Goal: Register for event/course

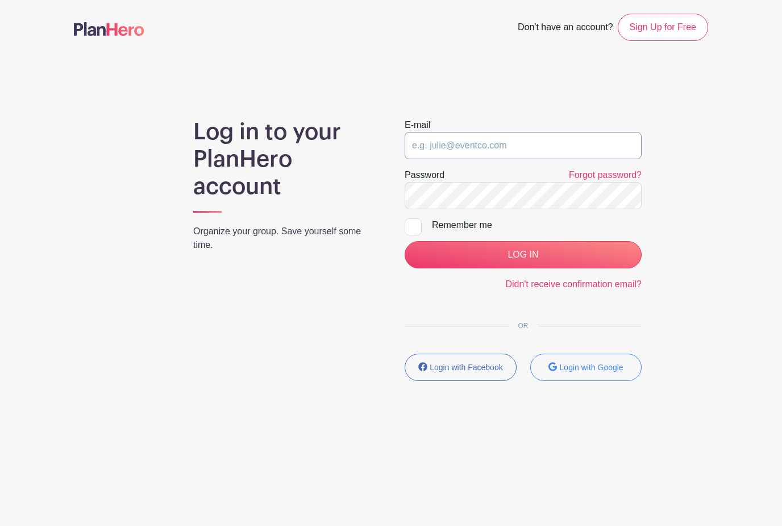
click at [419, 148] on input "email" at bounding box center [523, 145] width 237 height 27
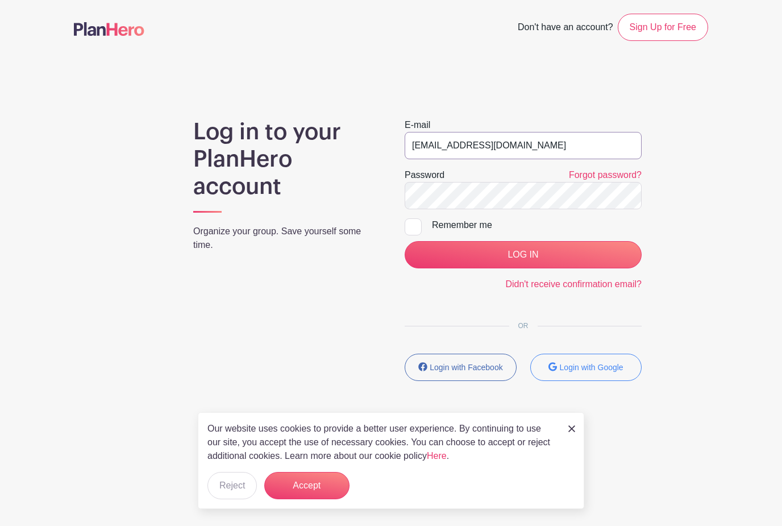
type input "[EMAIL_ADDRESS][DOMAIN_NAME]"
click at [411, 221] on input "Remember me" at bounding box center [408, 221] width 7 height 7
checkbox input "true"
click at [529, 257] on input "LOG IN" at bounding box center [523, 254] width 237 height 27
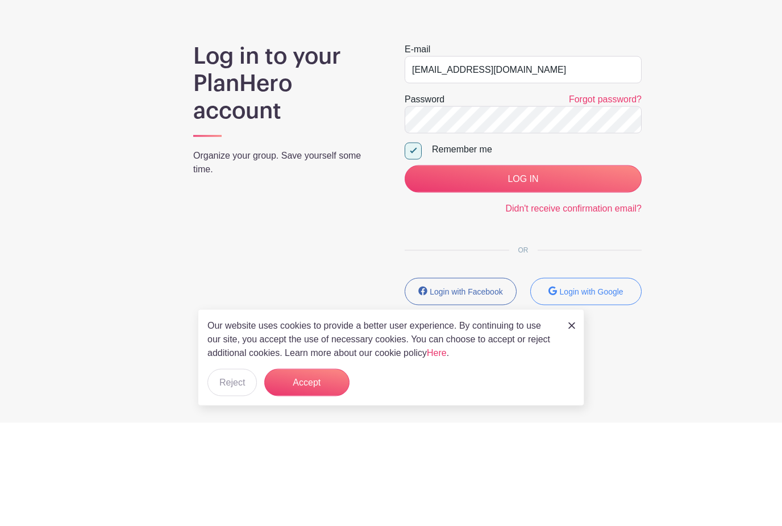
click at [590, 197] on link "Forgot password?" at bounding box center [605, 202] width 73 height 10
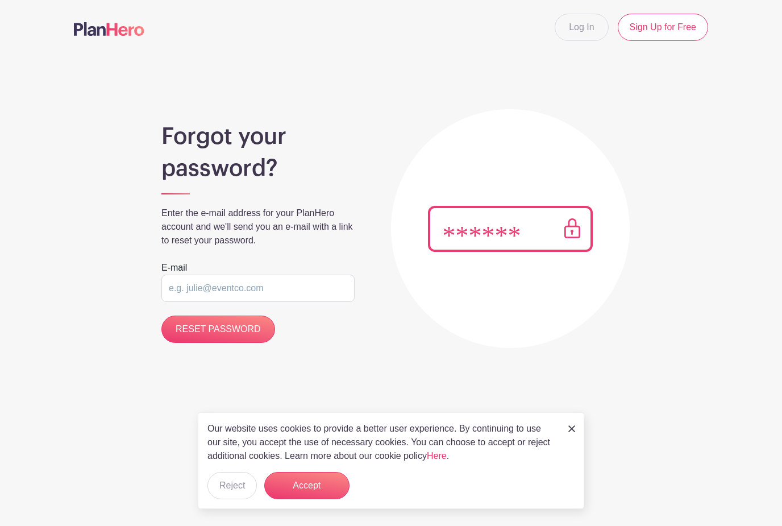
click at [176, 294] on input "email" at bounding box center [257, 288] width 193 height 27
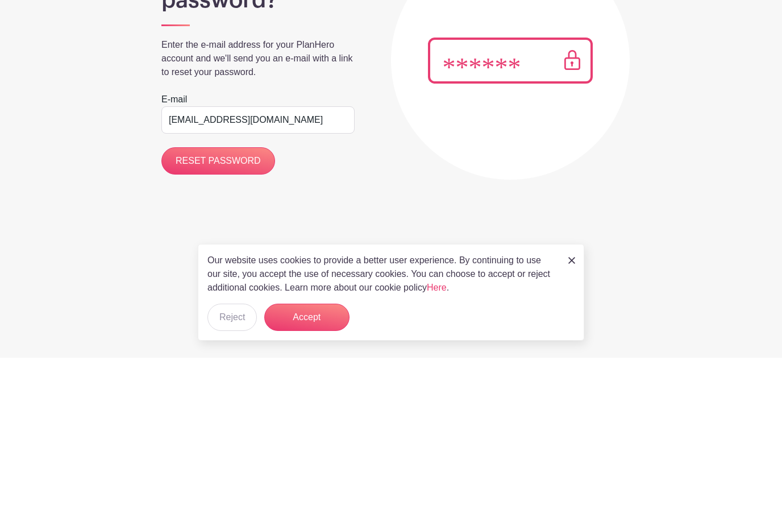
type input "[EMAIL_ADDRESS][DOMAIN_NAME]"
click at [223, 316] on input "RESET PASSWORD" at bounding box center [218, 329] width 114 height 27
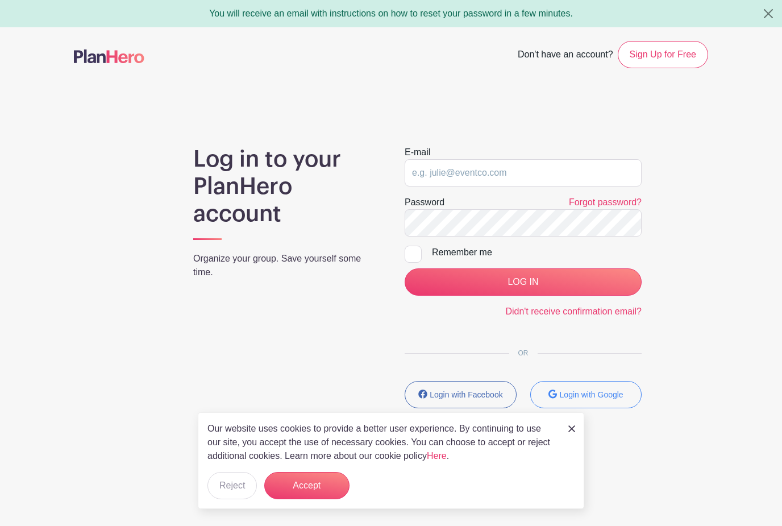
click at [324, 490] on button "Accept" at bounding box center [306, 485] width 85 height 27
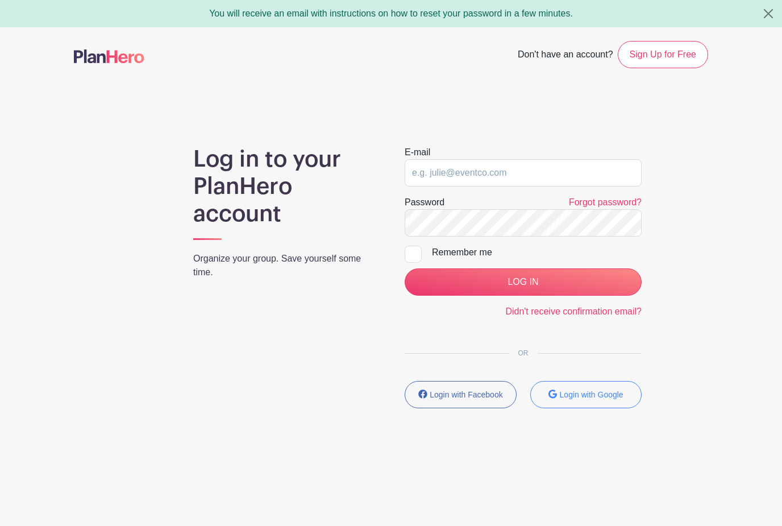
click at [660, 57] on link "Sign Up for Free" at bounding box center [663, 54] width 90 height 27
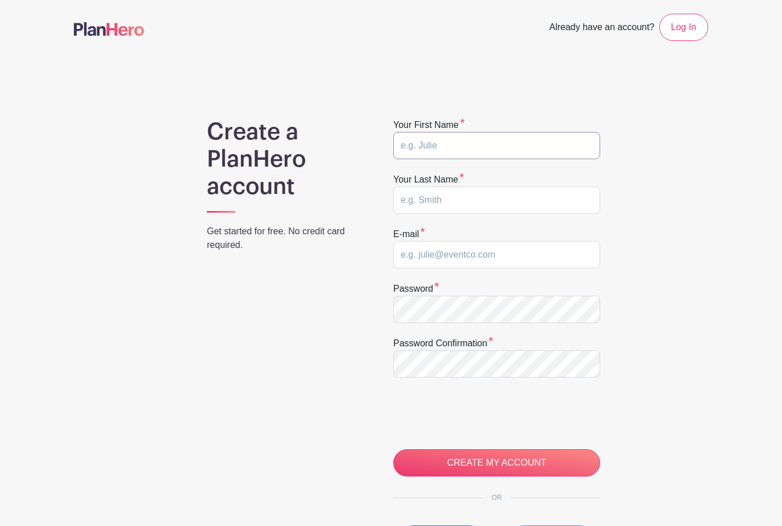
click at [413, 143] on input "text" at bounding box center [496, 145] width 207 height 27
type input "Ronald"
click at [415, 206] on input "text" at bounding box center [496, 200] width 207 height 27
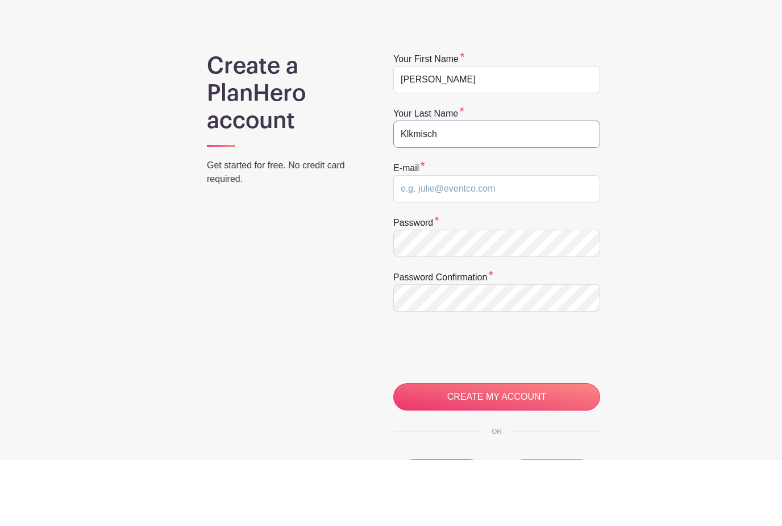
type input "Klkmisch"
click at [408, 241] on input "email" at bounding box center [496, 254] width 207 height 27
type input "[EMAIL_ADDRESS][DOMAIN_NAME]"
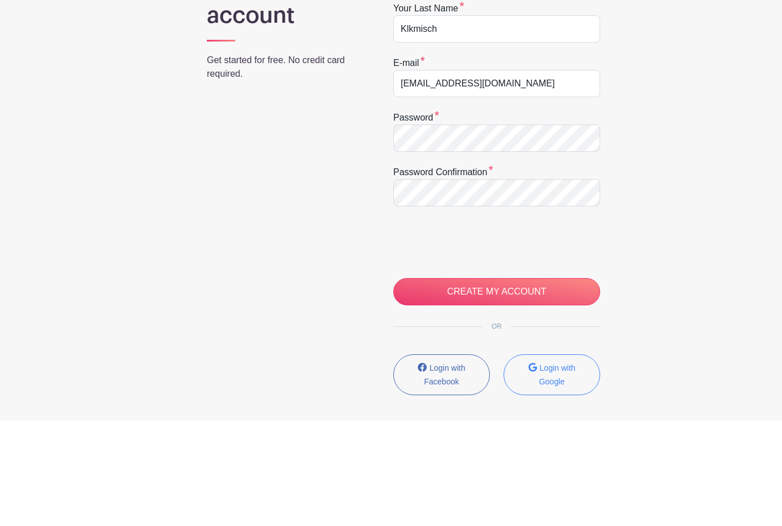
scroll to position [125, 0]
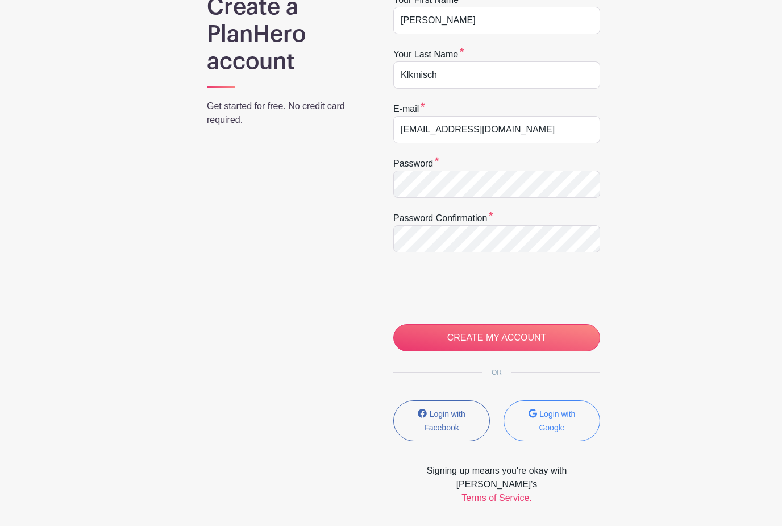
click at [491, 342] on input "CREATE MY ACCOUNT" at bounding box center [496, 337] width 207 height 27
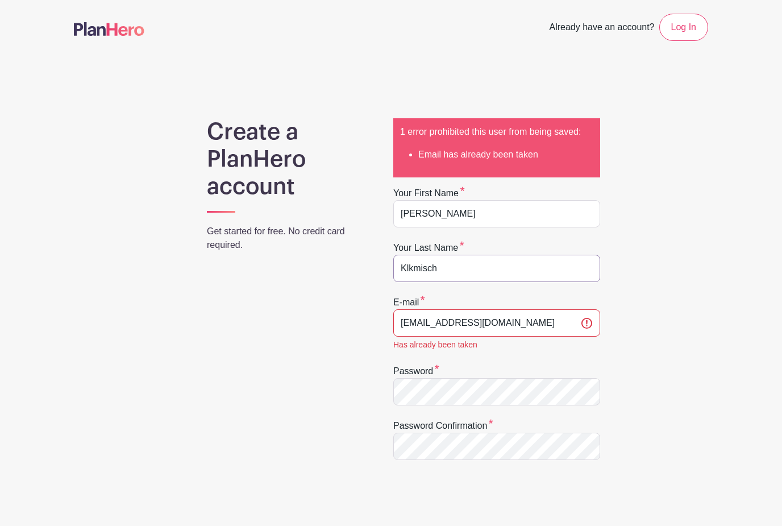
click at [447, 269] on input "Klkmisch" at bounding box center [496, 268] width 207 height 27
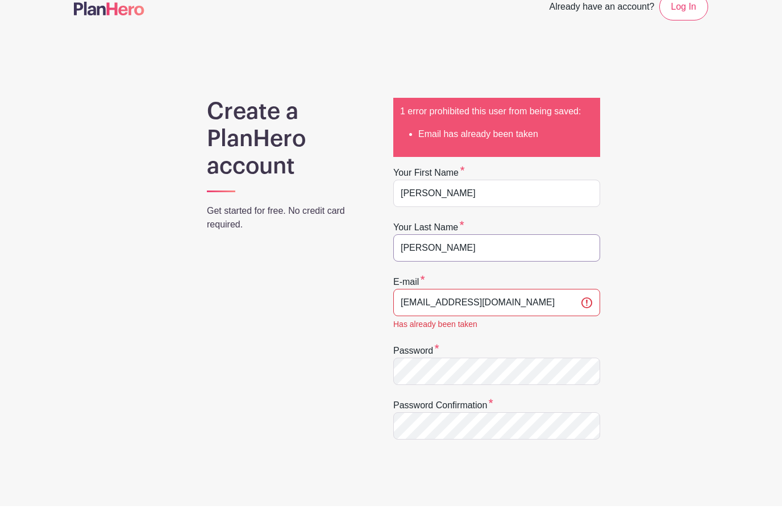
type input "[PERSON_NAME]"
click at [688, 14] on link "Log In" at bounding box center [684, 27] width 49 height 27
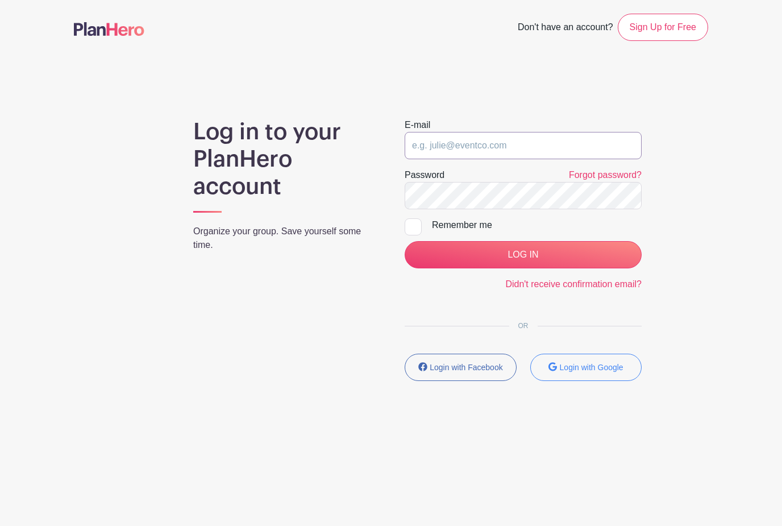
click at [428, 146] on input "email" at bounding box center [523, 145] width 237 height 27
type input "[EMAIL_ADDRESS][DOMAIN_NAME]"
click at [412, 225] on input "Remember me" at bounding box center [408, 221] width 7 height 7
checkbox input "true"
click at [518, 257] on input "LOG IN" at bounding box center [523, 254] width 237 height 27
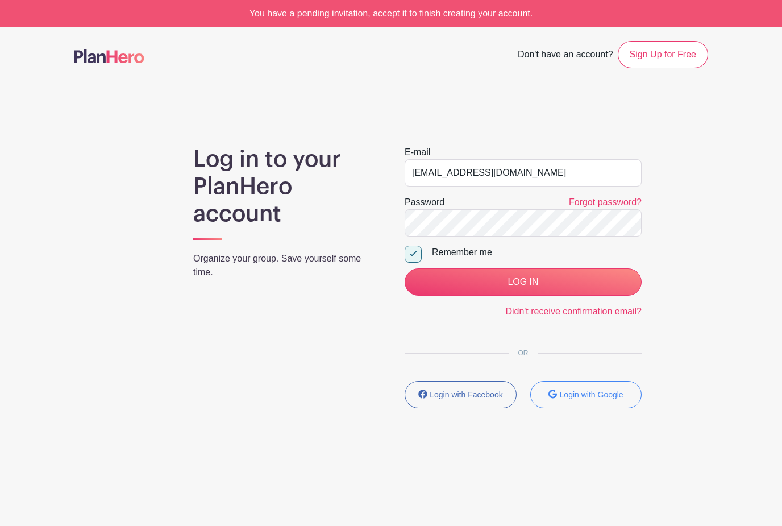
click at [609, 202] on link "Forgot password?" at bounding box center [605, 202] width 73 height 10
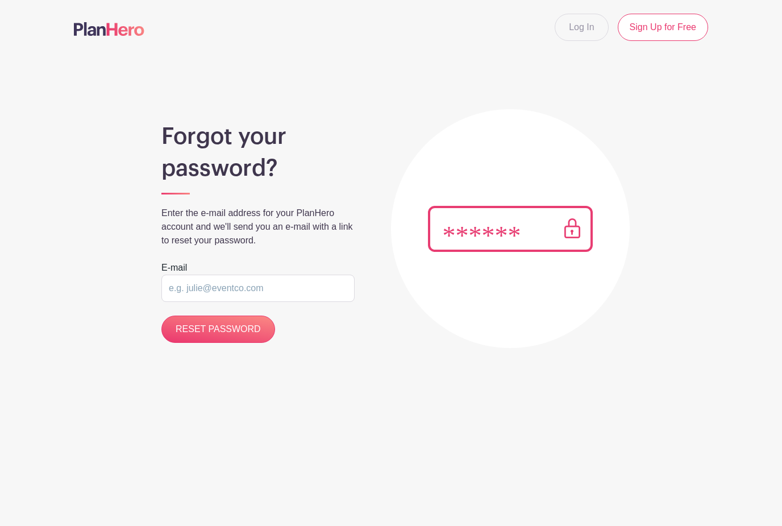
click at [178, 283] on input "email" at bounding box center [257, 288] width 193 height 27
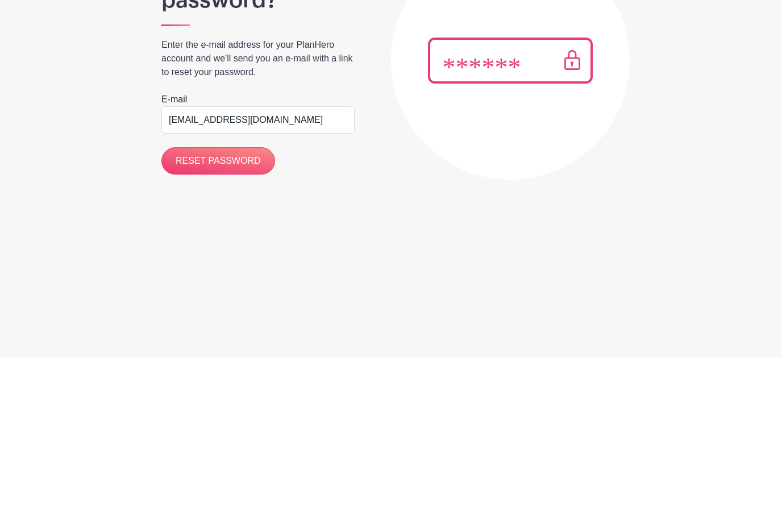
type input "[EMAIL_ADDRESS][DOMAIN_NAME]"
click at [216, 316] on input "RESET PASSWORD" at bounding box center [218, 329] width 114 height 27
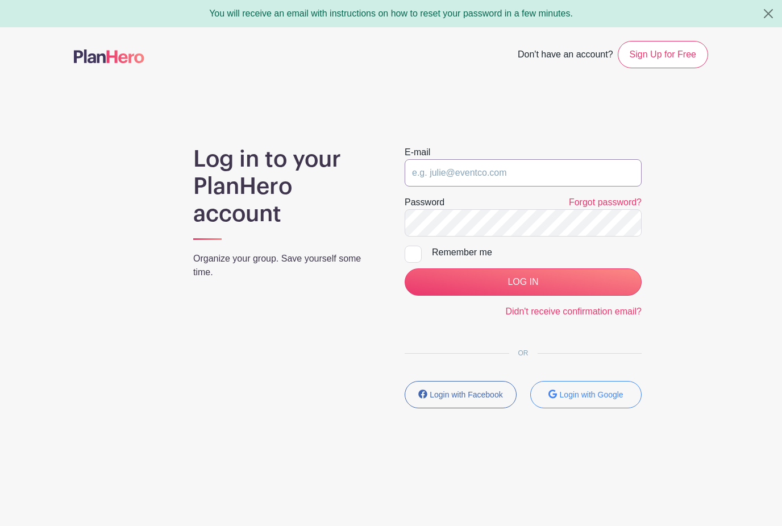
click at [417, 167] on input "email" at bounding box center [523, 172] width 237 height 27
type input "Rjkmk123?"
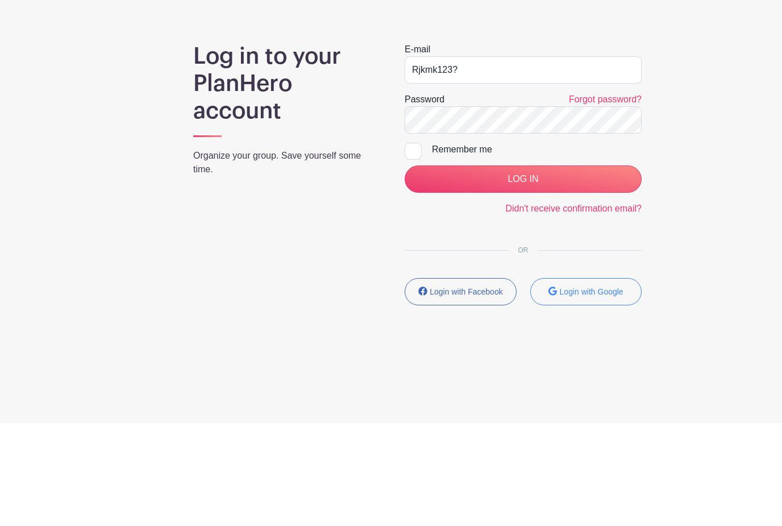
click at [405, 246] on input "Remember me" at bounding box center [408, 249] width 7 height 7
checkbox input "true"
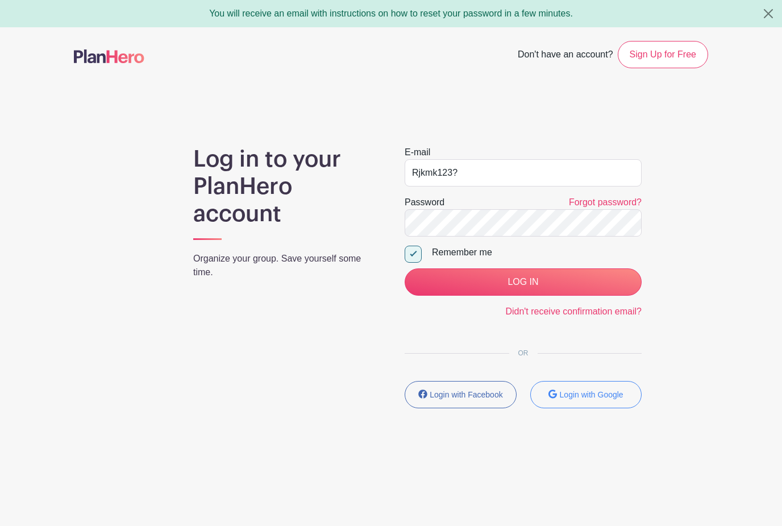
click at [521, 278] on input "LOG IN" at bounding box center [523, 281] width 237 height 27
click at [521, 284] on input "LOG IN" at bounding box center [523, 281] width 237 height 27
type input "R"
type input "ronklimisch@gmail.com"
click at [523, 287] on input "LOG IN" at bounding box center [523, 281] width 237 height 27
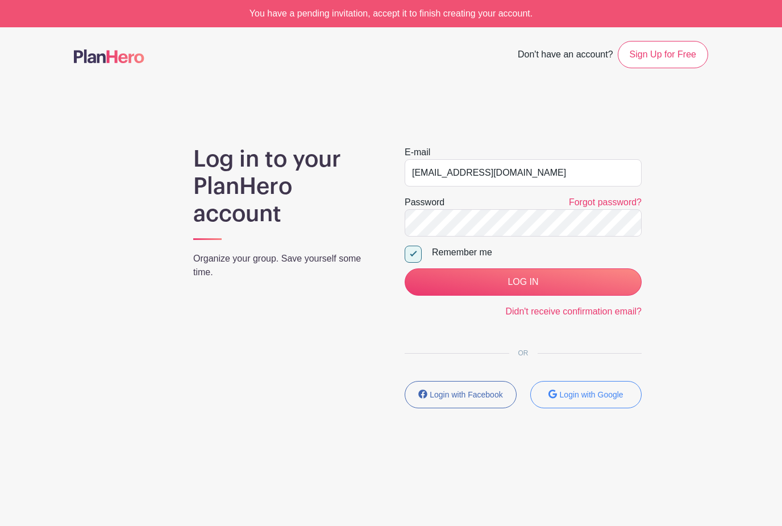
click at [512, 284] on input "LOG IN" at bounding box center [523, 281] width 237 height 27
click at [409, 14] on div "You have a pending invitation, accept it to finish creating your account." at bounding box center [391, 13] width 782 height 27
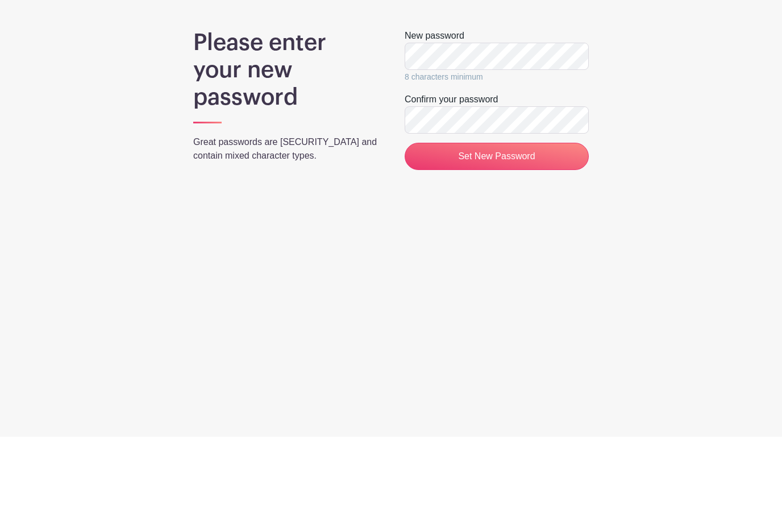
click at [480, 232] on input "Set New Password" at bounding box center [497, 245] width 184 height 27
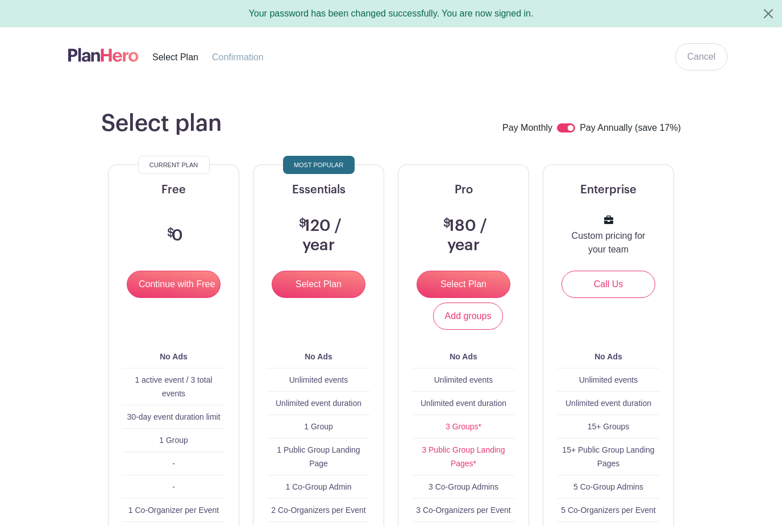
click at [175, 283] on input "Continue with Free" at bounding box center [174, 284] width 94 height 27
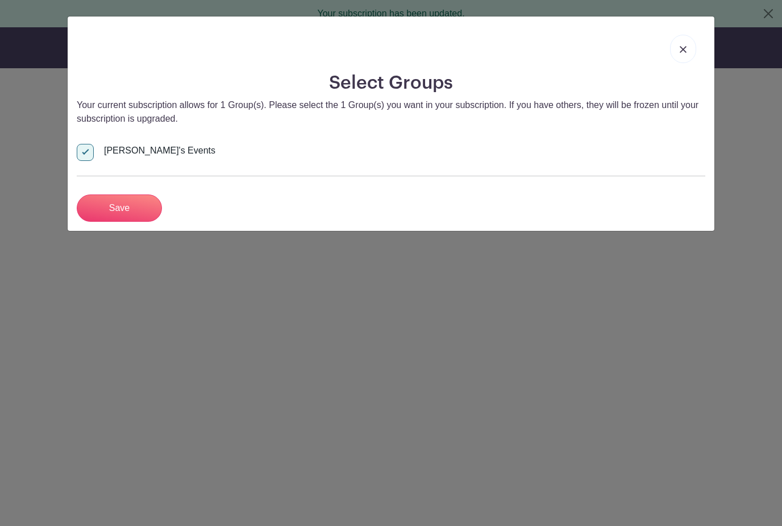
click at [119, 213] on input "Save" at bounding box center [119, 207] width 85 height 27
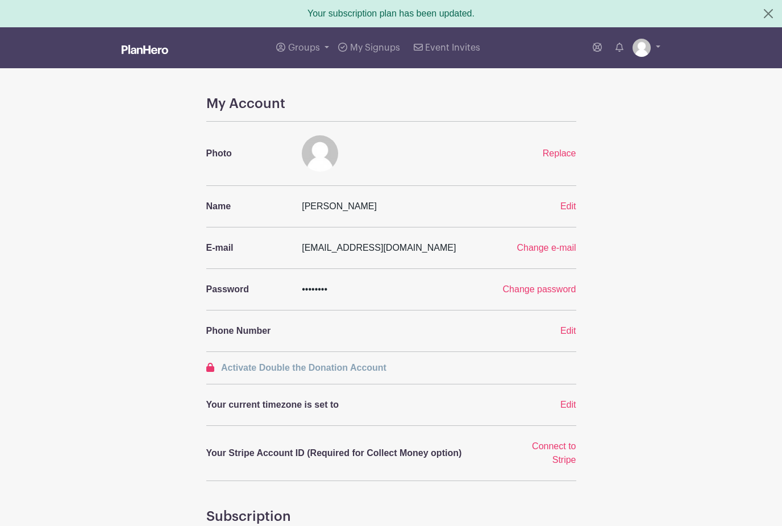
click at [231, 329] on p "Phone Number" at bounding box center [247, 331] width 82 height 14
click at [566, 335] on span "Edit" at bounding box center [569, 331] width 16 height 10
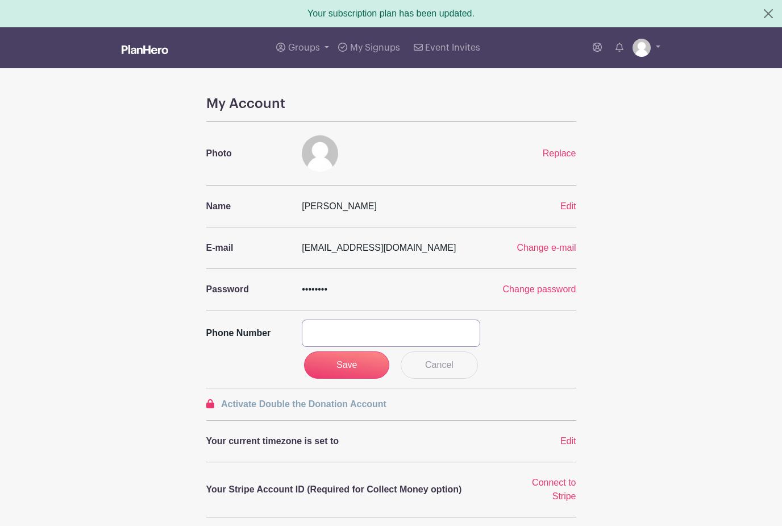
click at [458, 339] on input "text" at bounding box center [391, 333] width 179 height 27
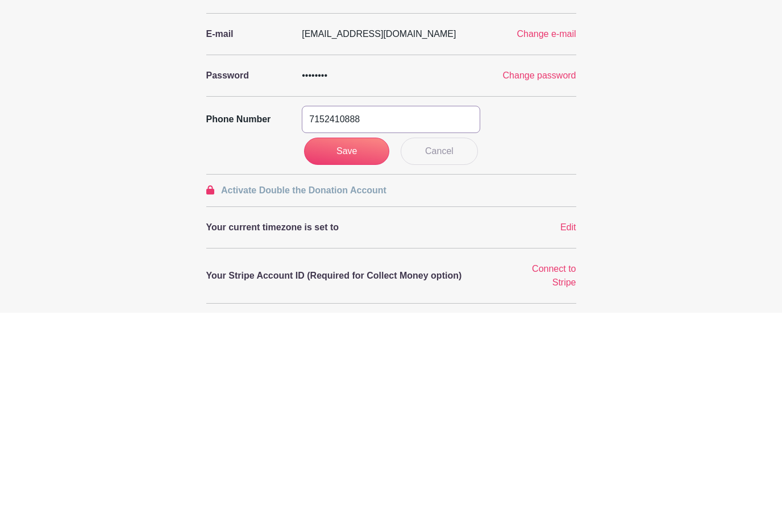
type input "7152410888"
click at [350, 351] on input "Save" at bounding box center [346, 364] width 85 height 27
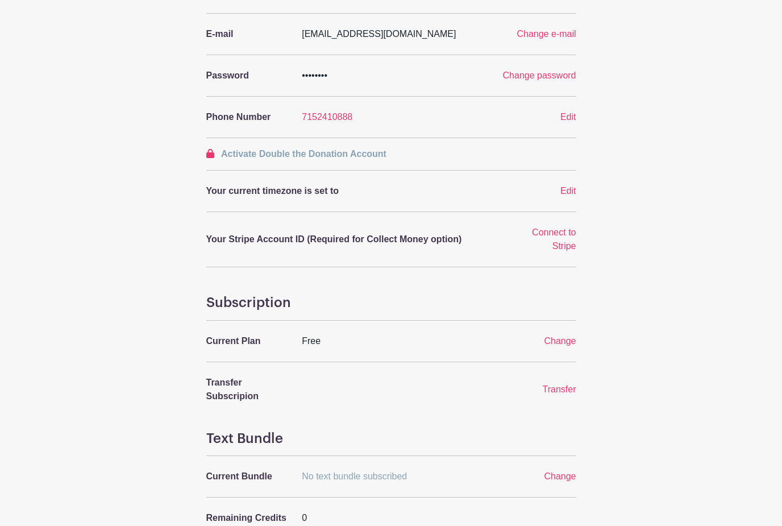
click at [569, 192] on span "Edit" at bounding box center [569, 191] width 16 height 10
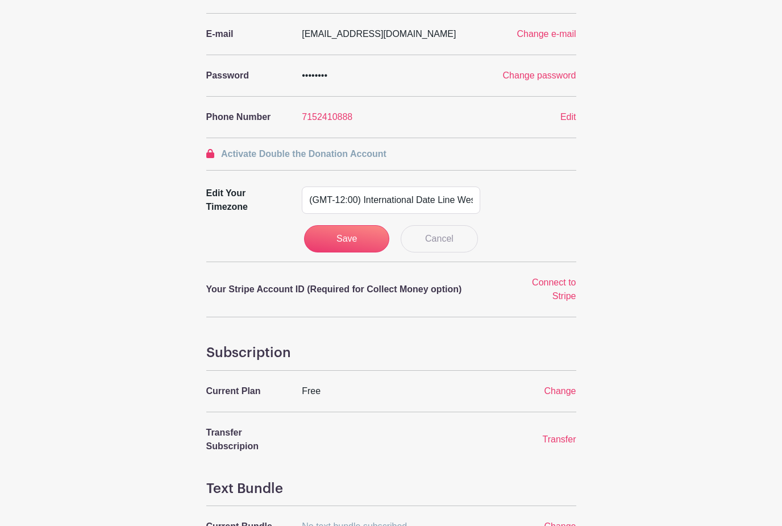
click at [449, 248] on link "Cancel" at bounding box center [439, 238] width 77 height 27
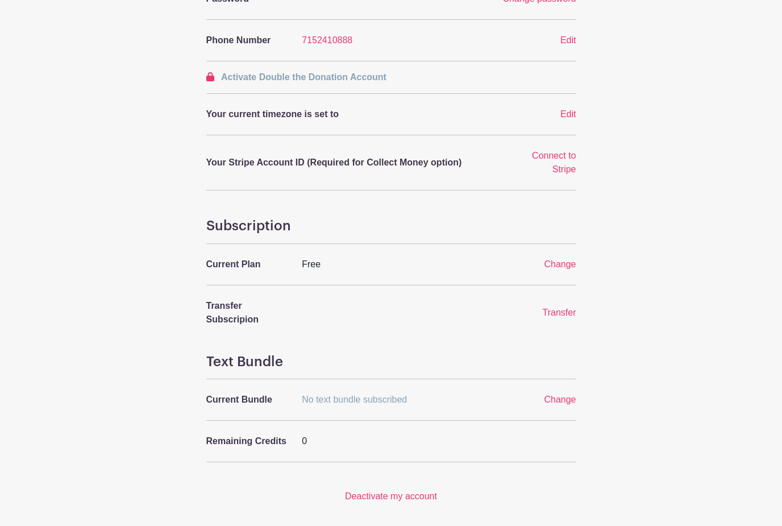
scroll to position [302, 0]
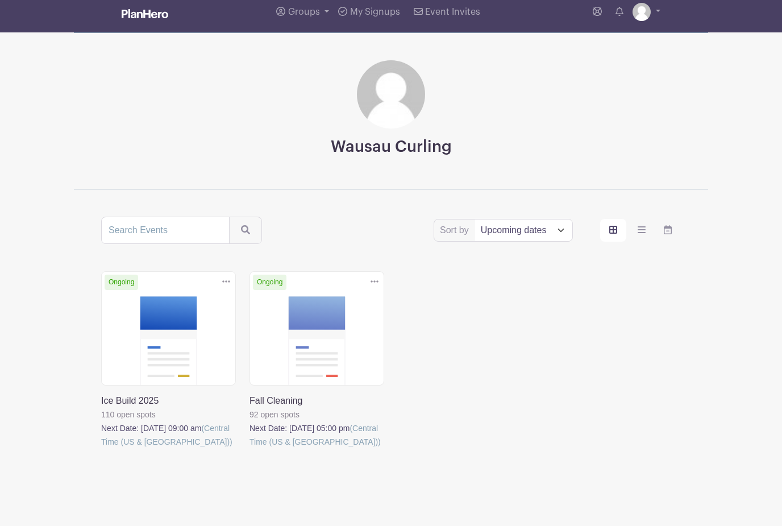
scroll to position [34, 0]
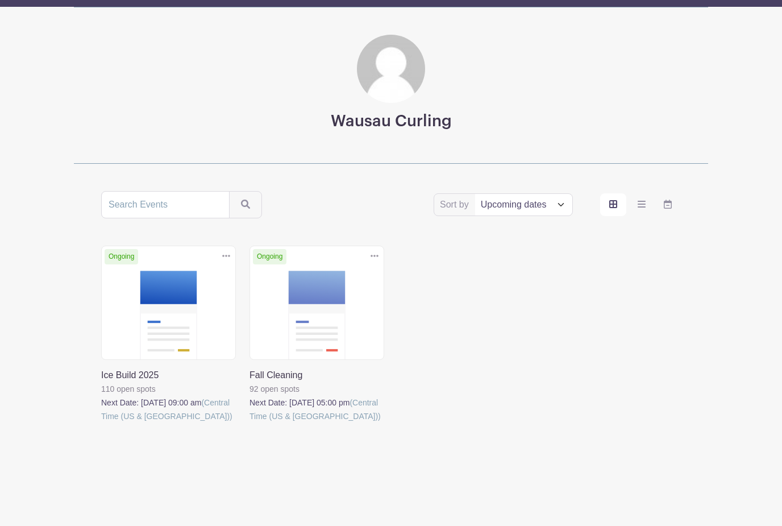
click at [101, 423] on link at bounding box center [101, 423] width 0 height 0
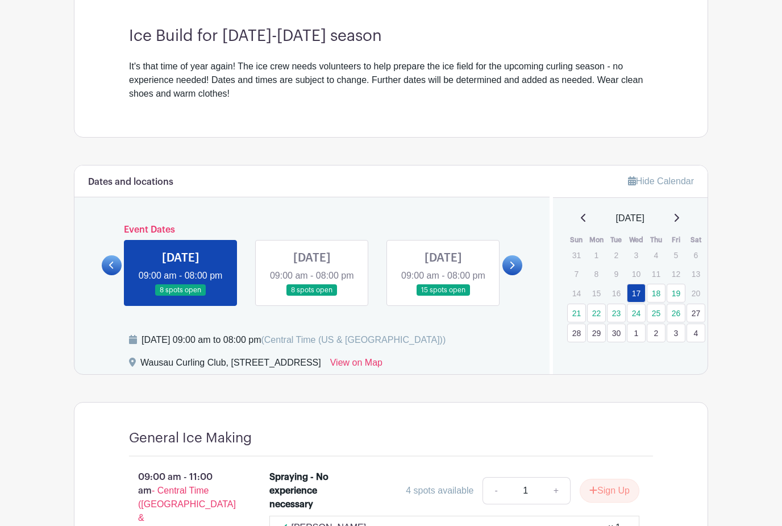
scroll to position [312, 0]
click at [312, 296] on link at bounding box center [312, 296] width 0 height 0
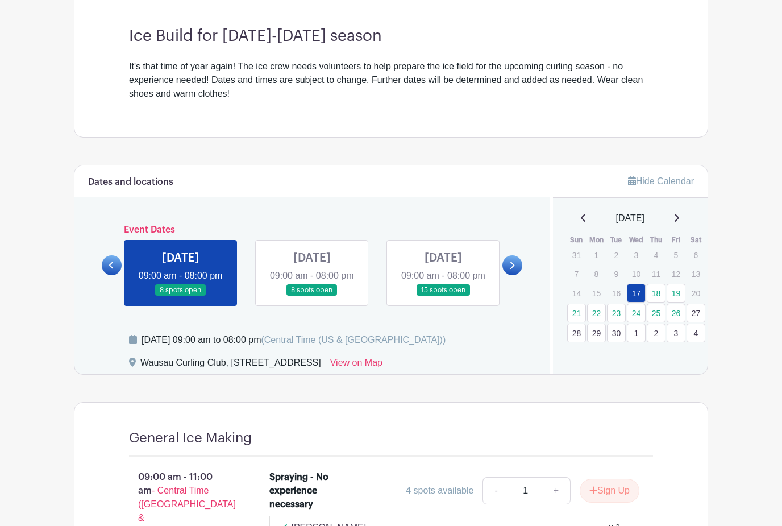
click at [312, 296] on link at bounding box center [312, 296] width 0 height 0
click at [111, 269] on icon at bounding box center [111, 265] width 5 height 7
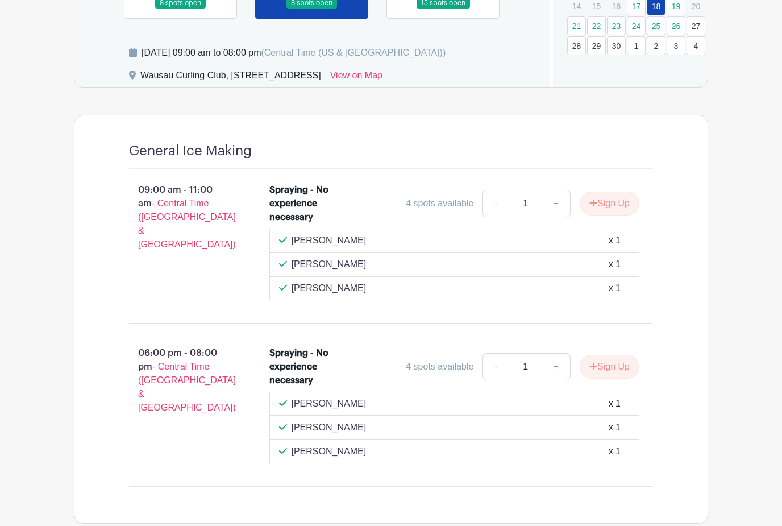
scroll to position [600, 0]
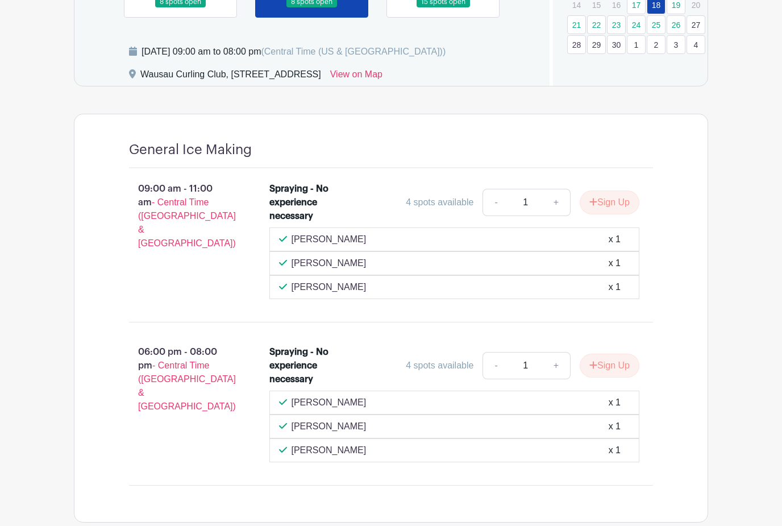
click at [614, 214] on button "Sign Up" at bounding box center [610, 202] width 60 height 24
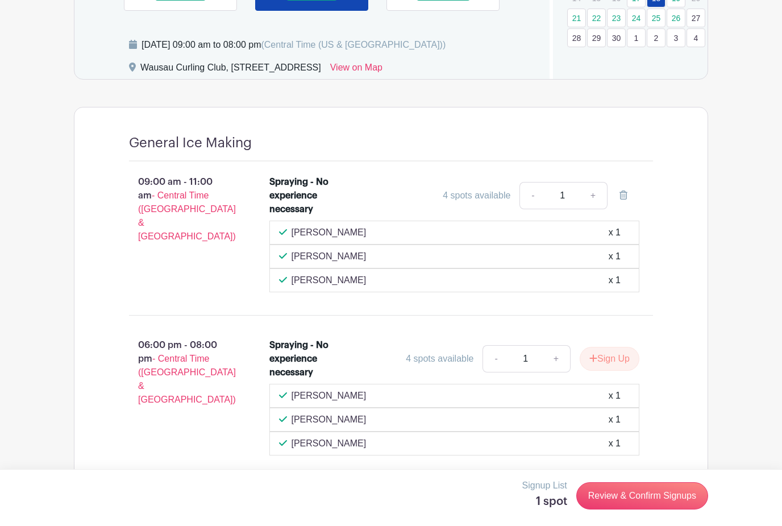
scroll to position [649, 0]
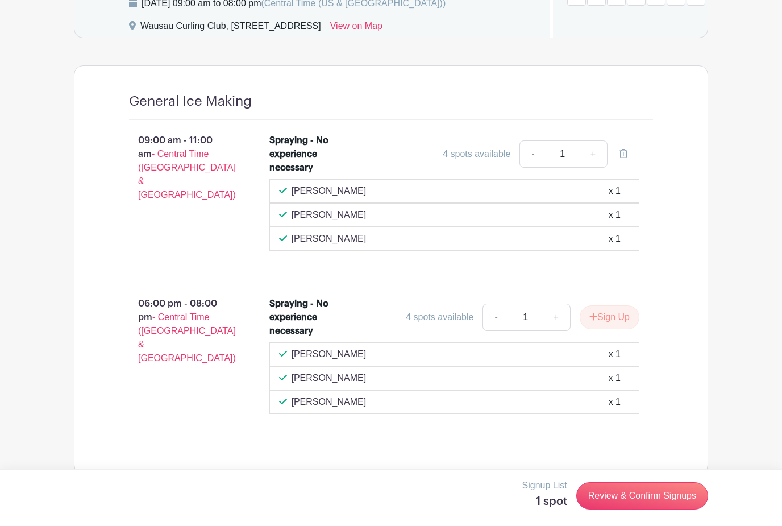
click at [567, 168] on input "1" at bounding box center [563, 153] width 34 height 27
click at [680, 210] on div "09:00 am - 11:00 am - Central Time ([GEOGRAPHIC_DATA] & [GEOGRAPHIC_DATA]) Spra…" at bounding box center [391, 192] width 579 height 144
click at [487, 161] on div "4 spots available" at bounding box center [477, 154] width 68 height 14
click at [625, 158] on icon at bounding box center [624, 153] width 8 height 9
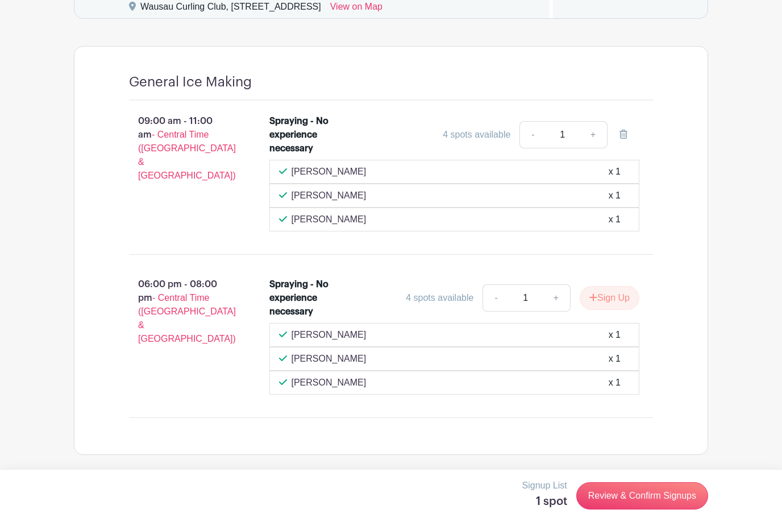
click at [632, 504] on link "Review & Confirm Signups" at bounding box center [643, 495] width 132 height 27
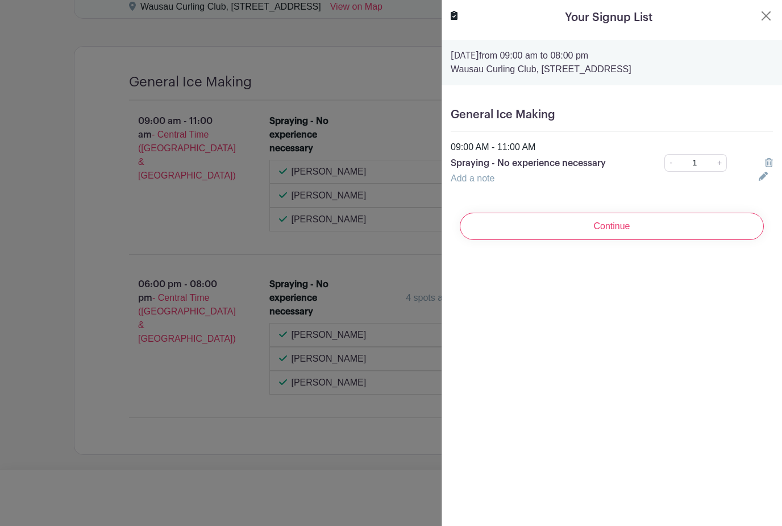
click at [610, 234] on input "Continue" at bounding box center [612, 226] width 304 height 27
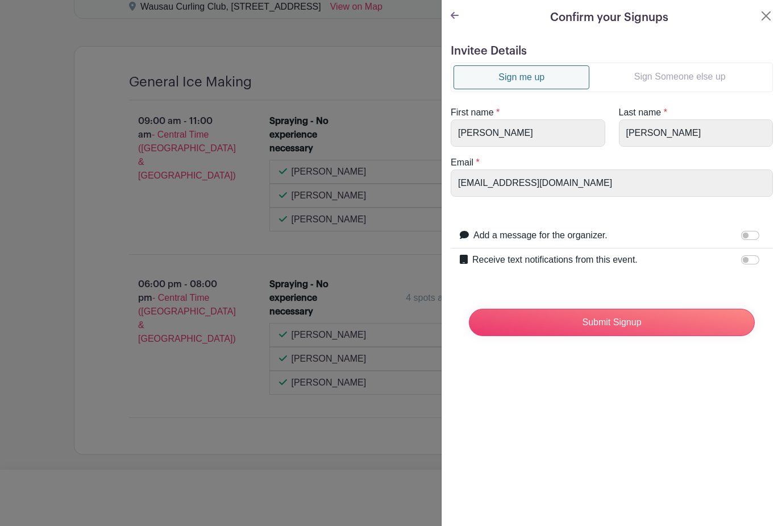
click at [610, 328] on input "Submit Signup" at bounding box center [612, 322] width 286 height 27
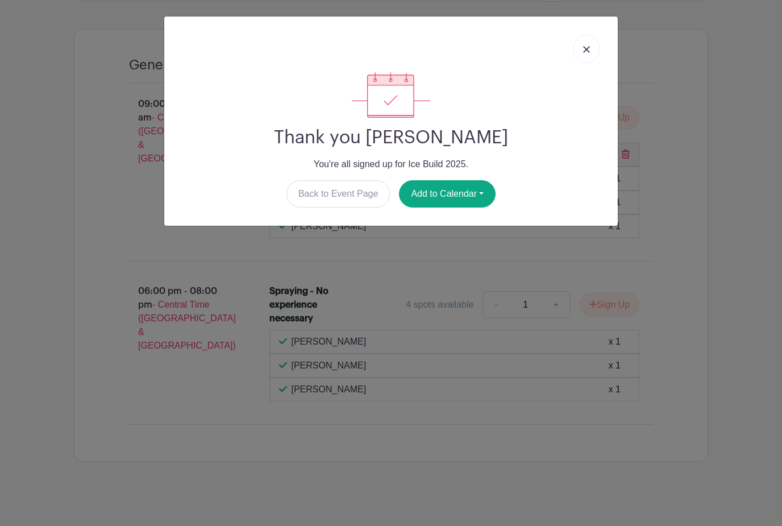
click at [588, 53] on img at bounding box center [586, 49] width 7 height 7
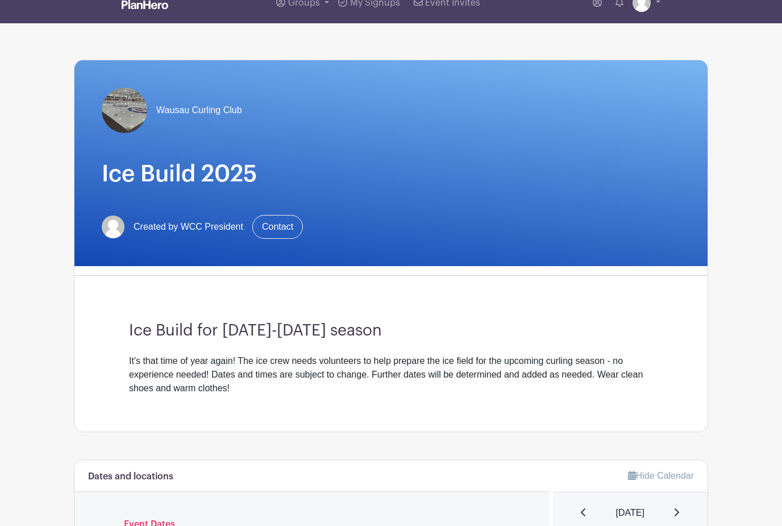
scroll to position [0, 0]
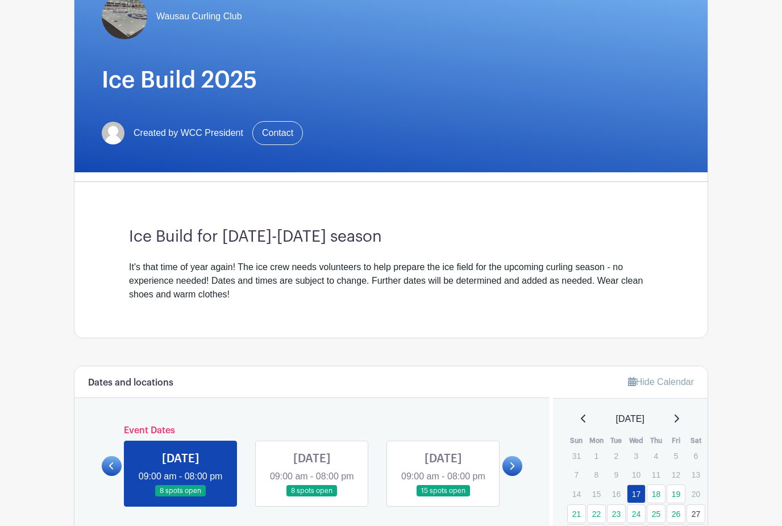
scroll to position [312, 0]
